Goal: Submit feedback/report problem

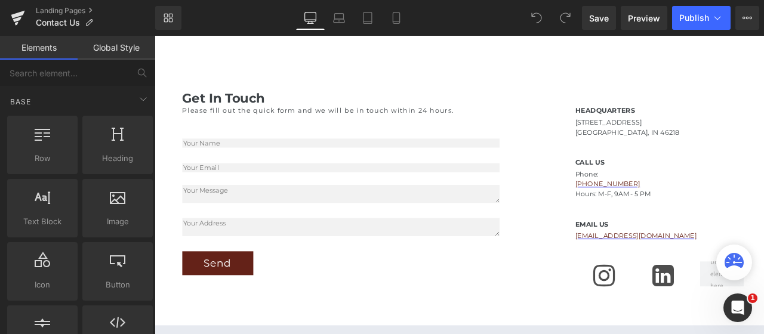
scroll to position [387, 0]
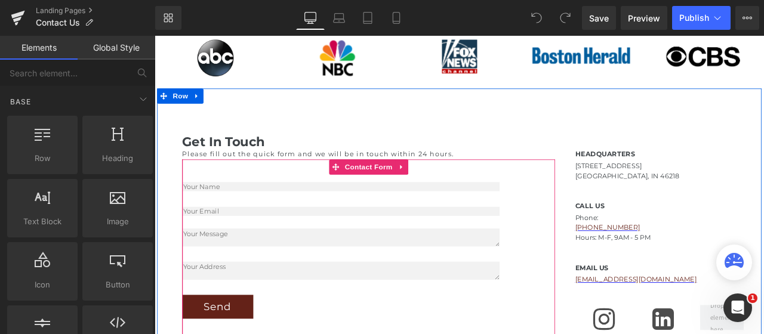
click at [278, 312] on textarea at bounding box center [375, 314] width 376 height 21
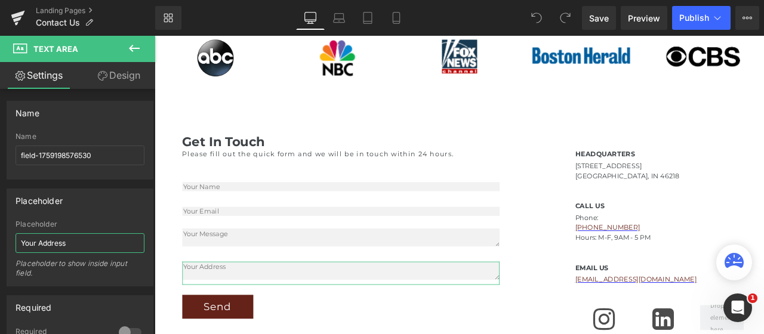
click at [101, 236] on input "Your Address" at bounding box center [80, 243] width 129 height 20
type input "Physical Address"
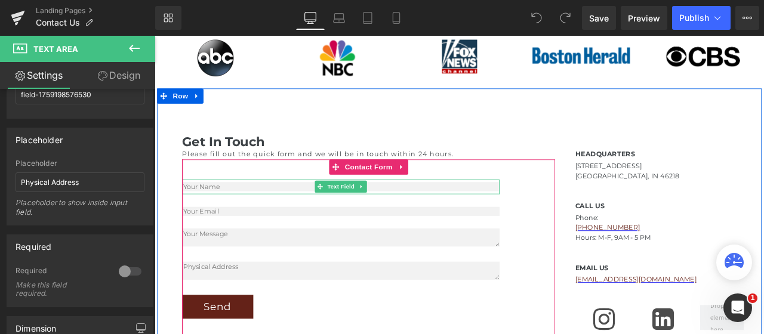
click at [214, 214] on input "text" at bounding box center [375, 214] width 376 height 11
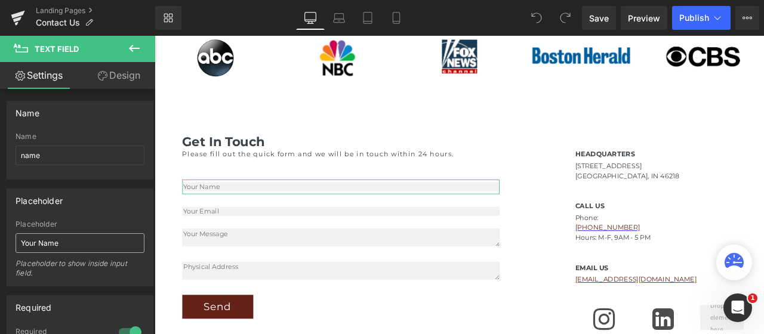
scroll to position [122, 0]
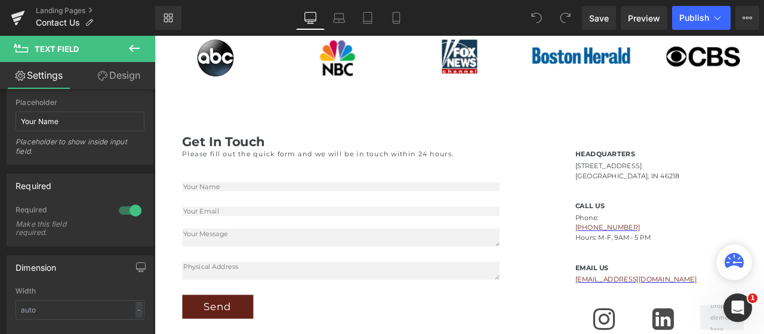
click at [211, 242] on input "email" at bounding box center [375, 244] width 376 height 11
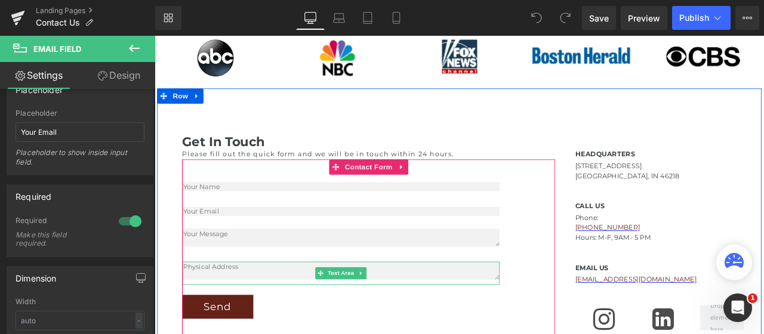
click at [211, 314] on textarea at bounding box center [375, 314] width 376 height 21
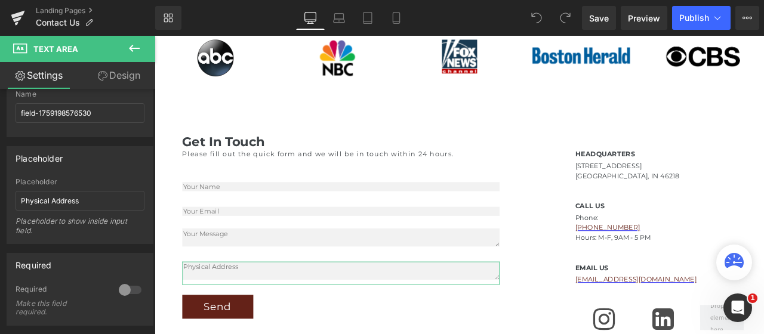
scroll to position [61, 0]
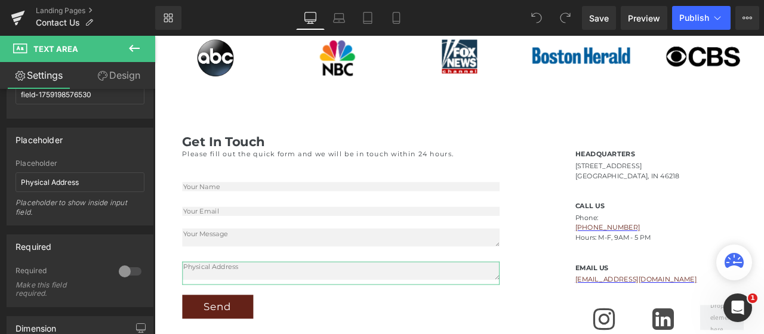
click at [135, 270] on div at bounding box center [130, 271] width 29 height 19
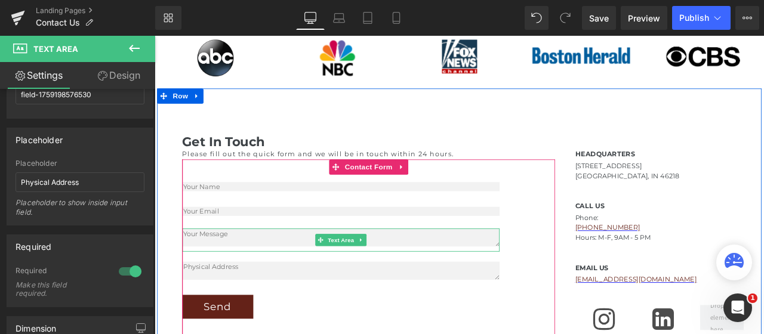
click at [289, 270] on textarea at bounding box center [375, 274] width 376 height 21
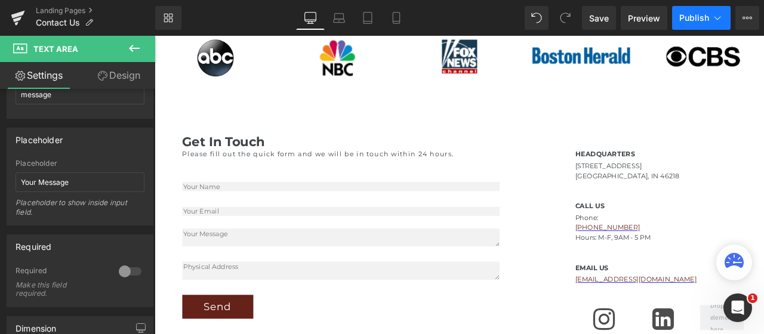
click at [691, 18] on span "Publish" at bounding box center [694, 18] width 30 height 10
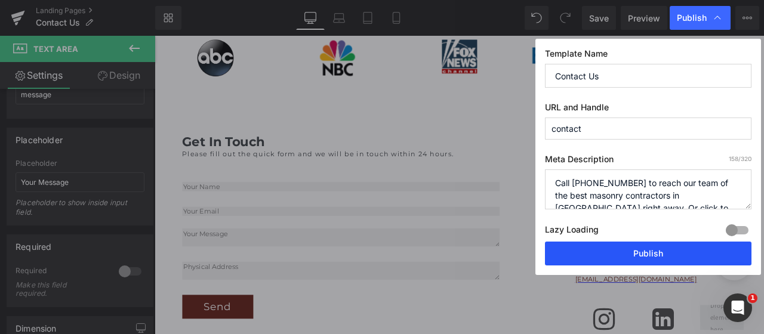
click at [654, 251] on button "Publish" at bounding box center [648, 254] width 207 height 24
